Goal: Transaction & Acquisition: Purchase product/service

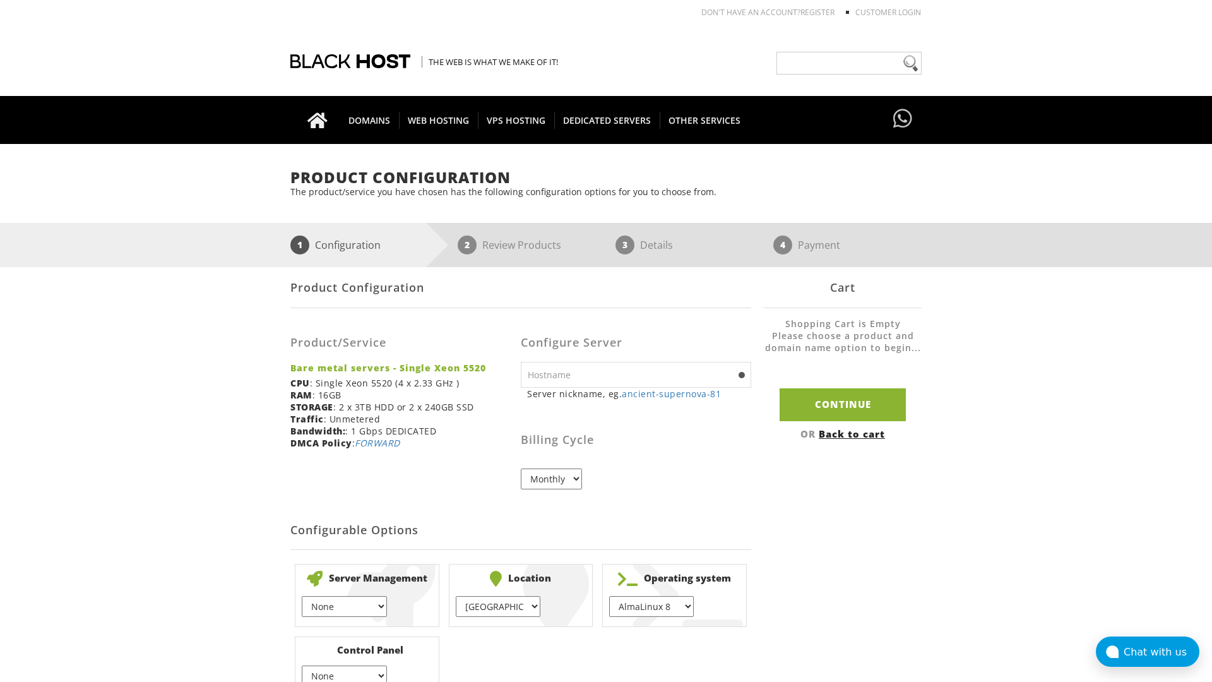
click at [853, 433] on link "Back to cart" at bounding box center [852, 433] width 66 height 13
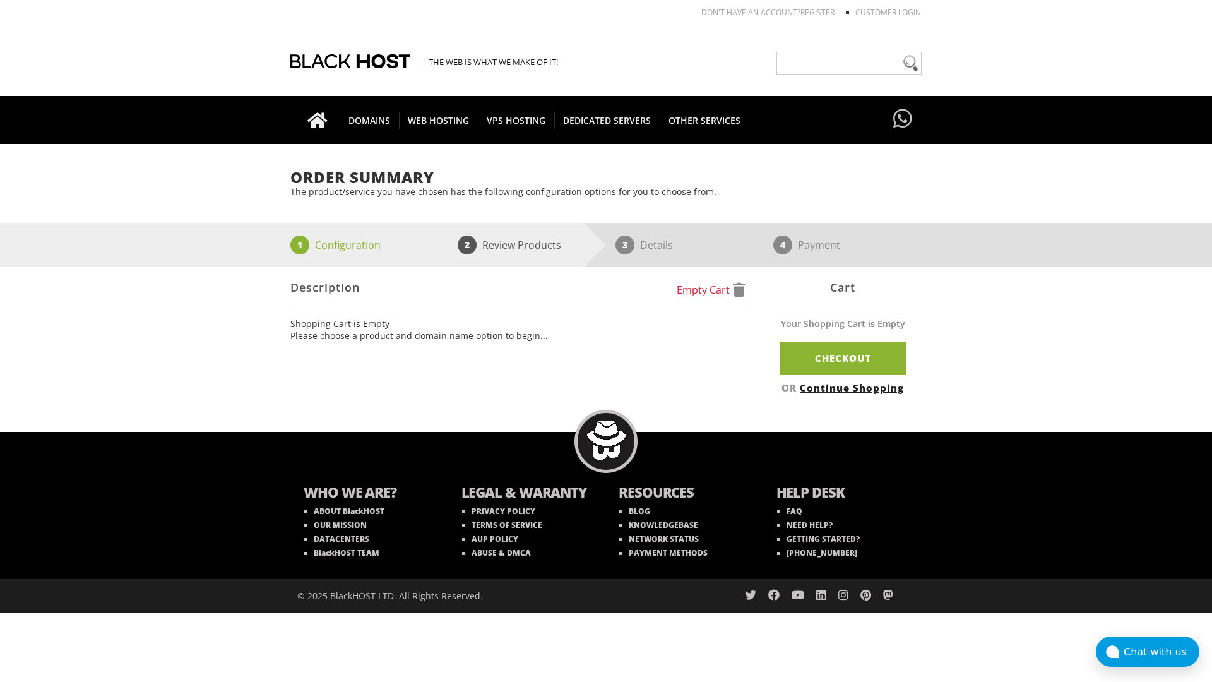
click at [853, 387] on link "Continue Shopping" at bounding box center [852, 387] width 104 height 13
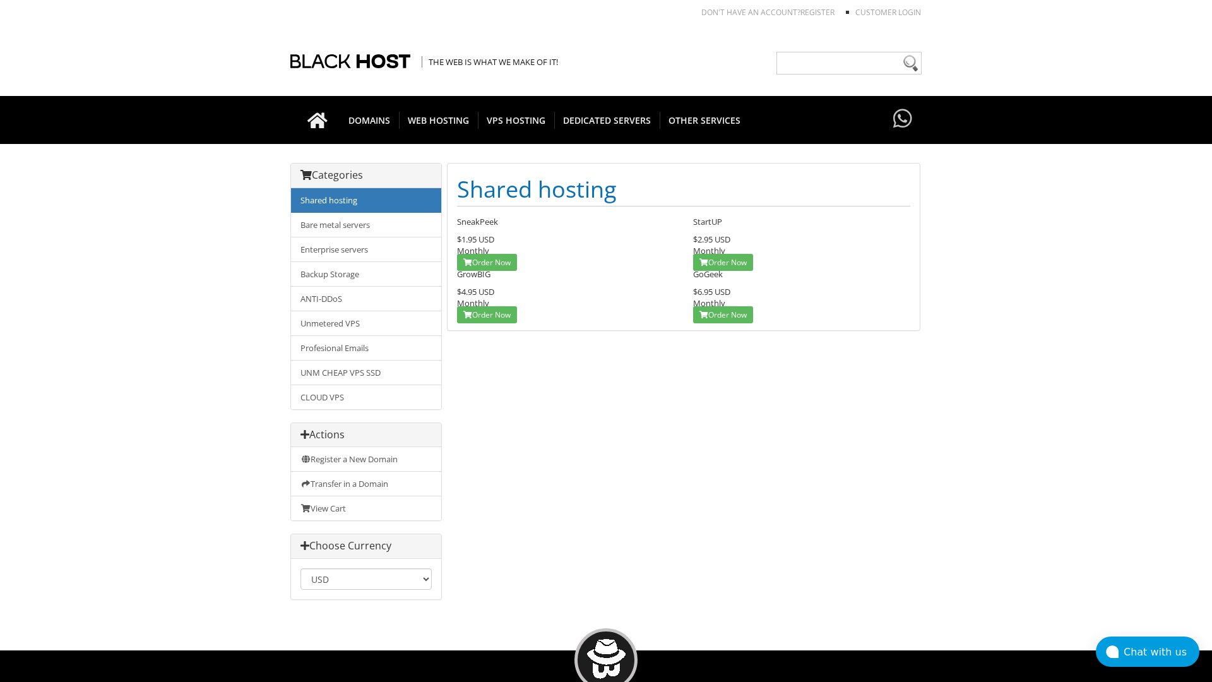
click at [366, 200] on link "Shared hosting" at bounding box center [366, 200] width 150 height 25
